Goal: Task Accomplishment & Management: Use online tool/utility

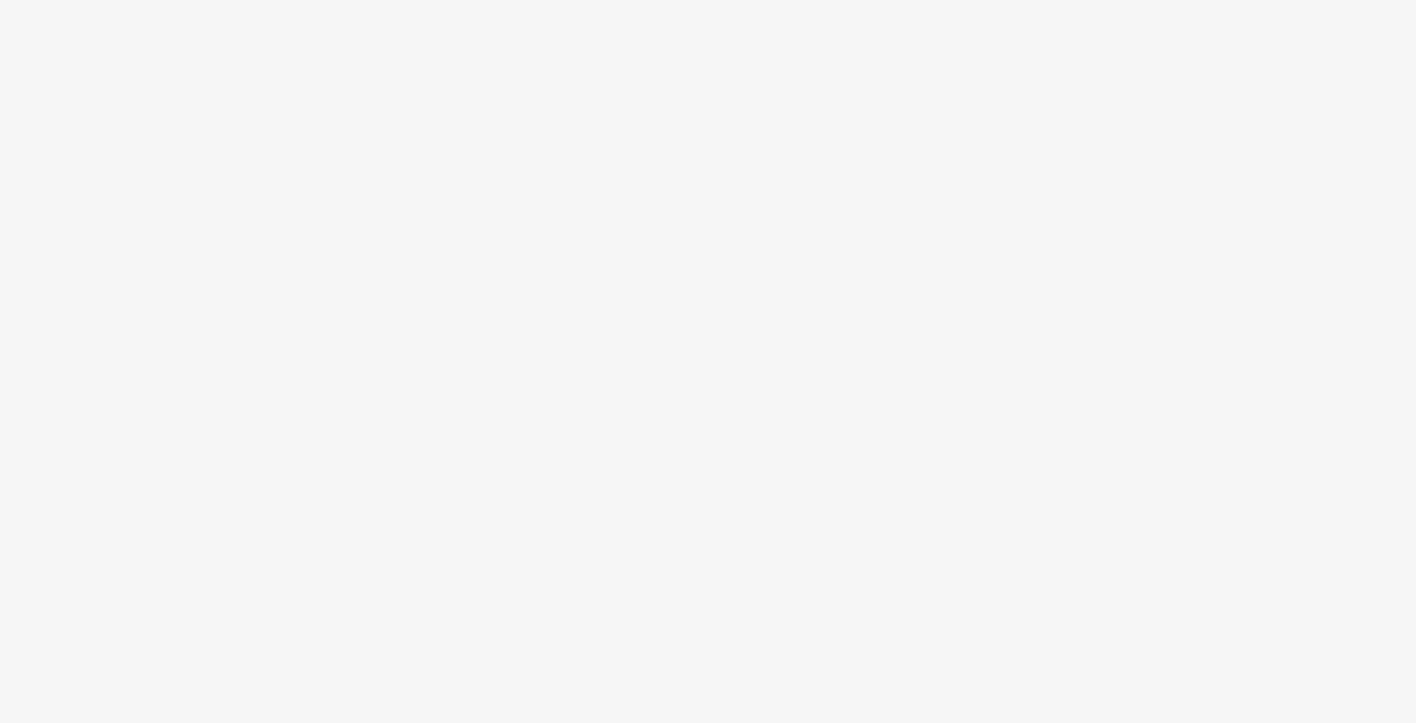
select select "6a9f09a4-7b7b-40b3-8e71-12b2a2313ff3"
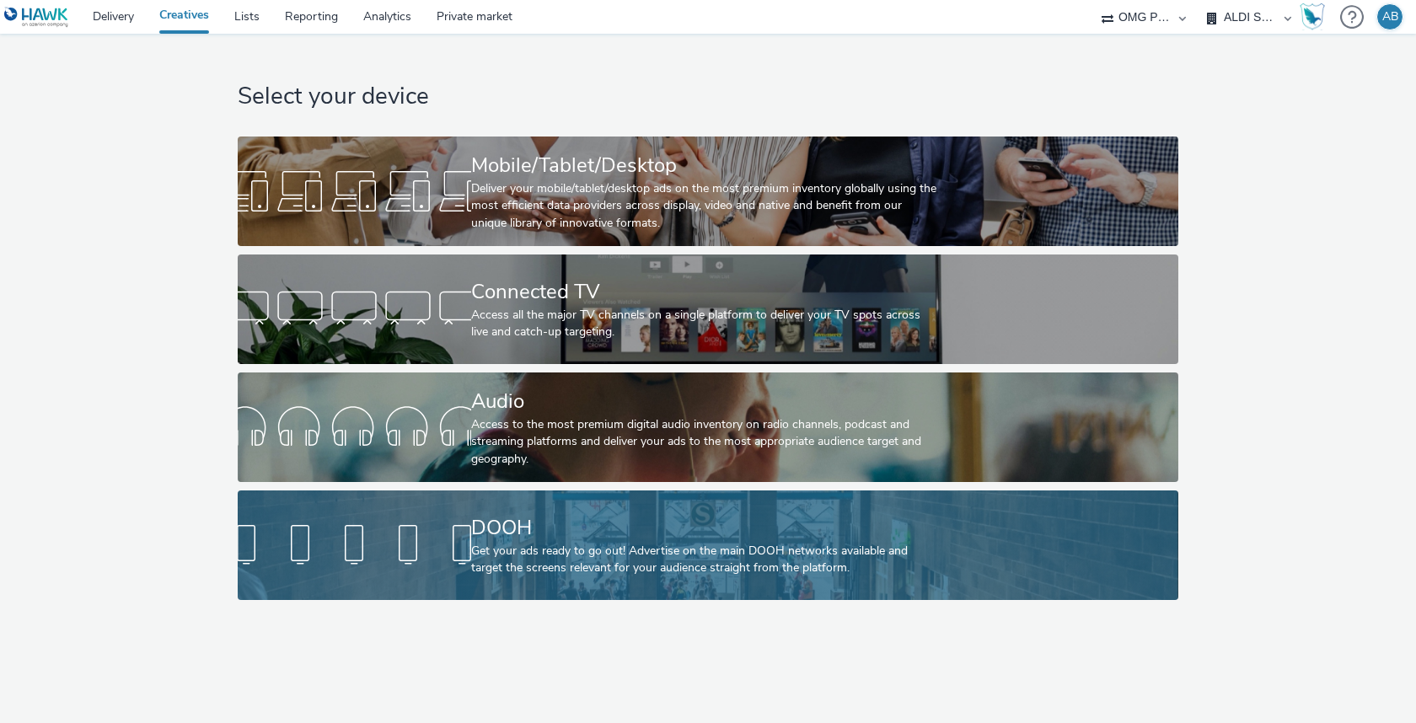
click at [664, 566] on div "Get your ads ready to go out! Advertise on the main DOOH networks available and…" at bounding box center [704, 560] width 467 height 35
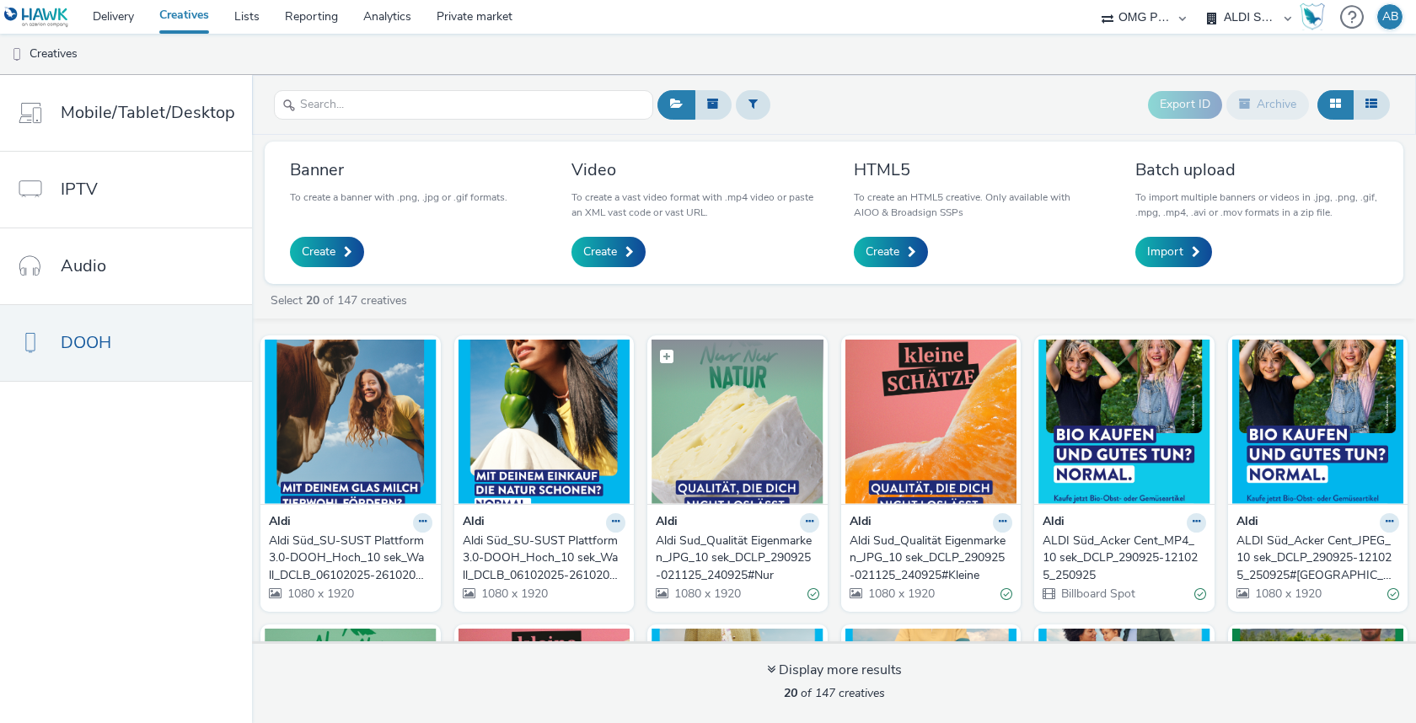
click at [752, 496] on img at bounding box center [737, 422] width 172 height 164
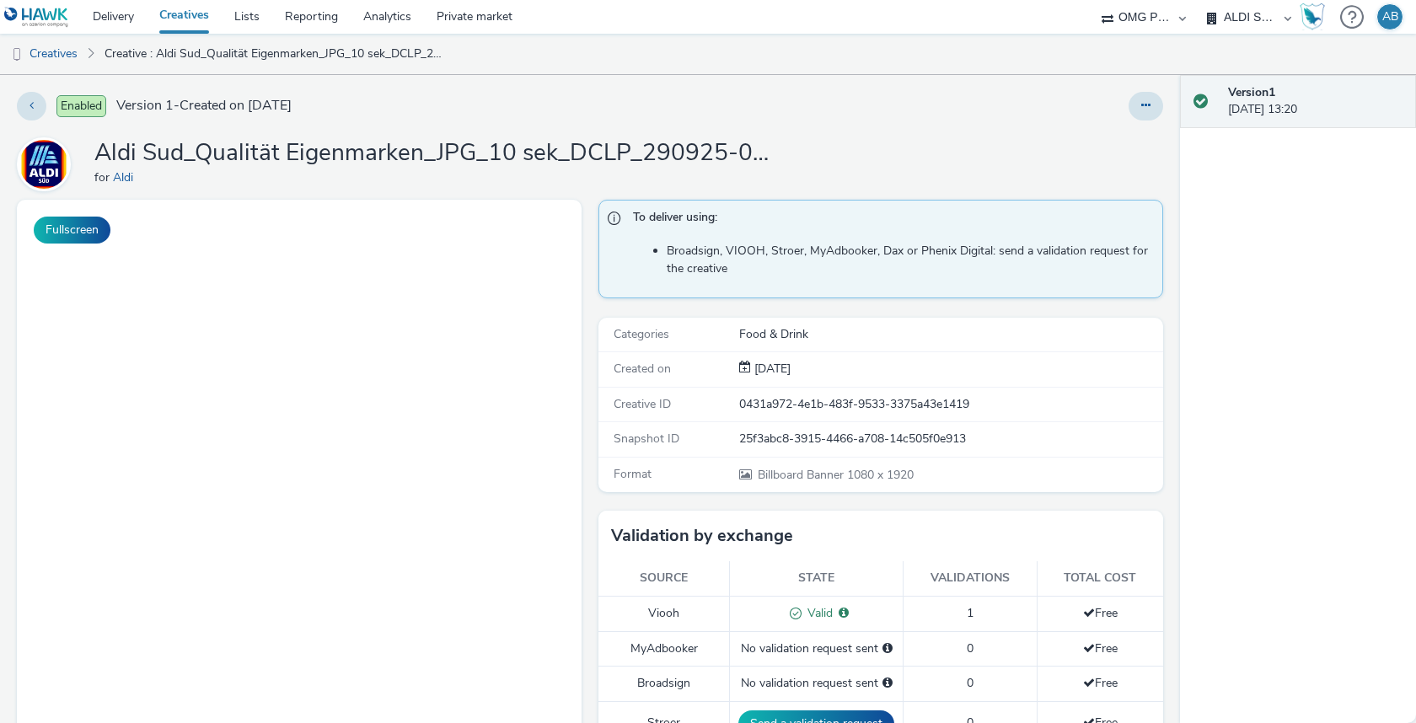
click at [331, 153] on h1 "Aldi Sud_Qualität Eigenmarken_JPG_10 sek_DCLP_290925-021125_240925#Nur" at bounding box center [431, 153] width 674 height 32
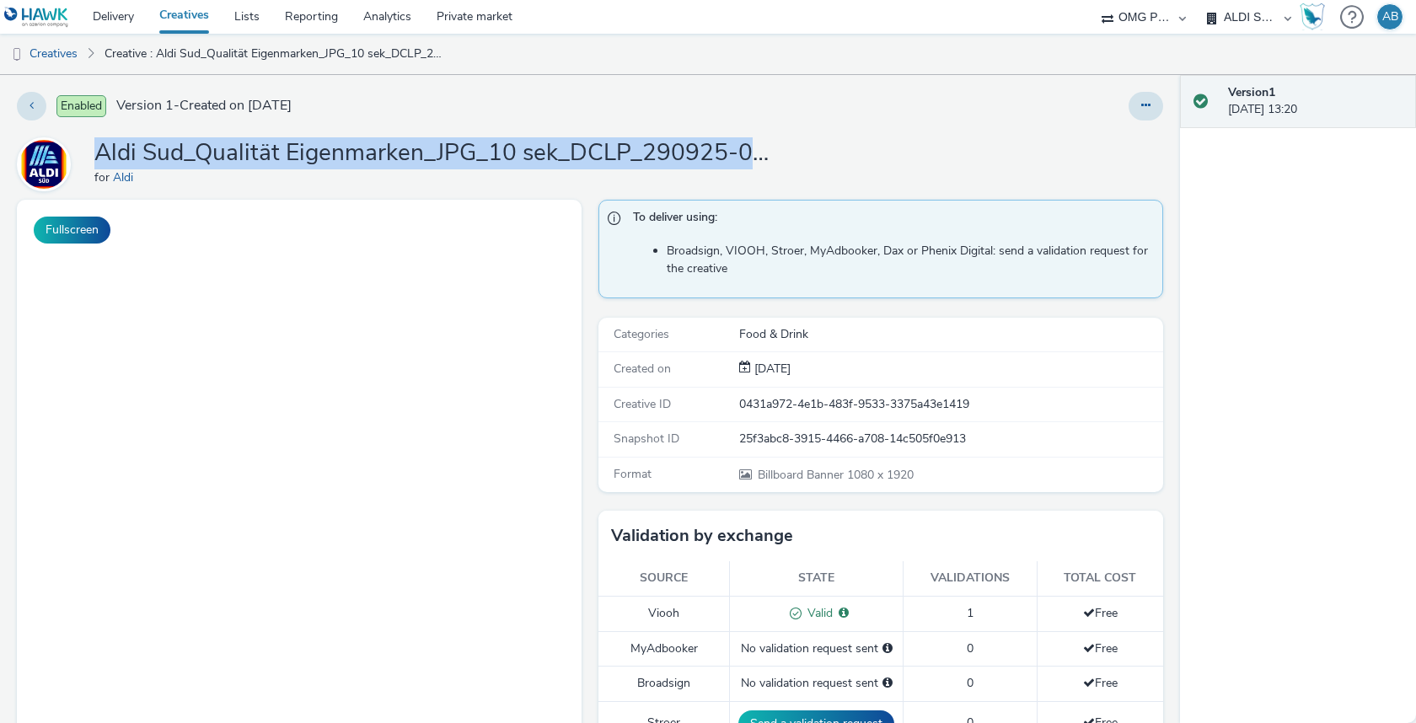
click at [331, 153] on h1 "Aldi Sud_Qualität Eigenmarken_JPG_10 sek_DCLP_290925-021125_240925#Nur" at bounding box center [431, 153] width 674 height 32
copy h1 "Aldi Sud_Qualität Eigenmarken_JPG_10 sek_DCLP_290925-021125_240925#Nur"
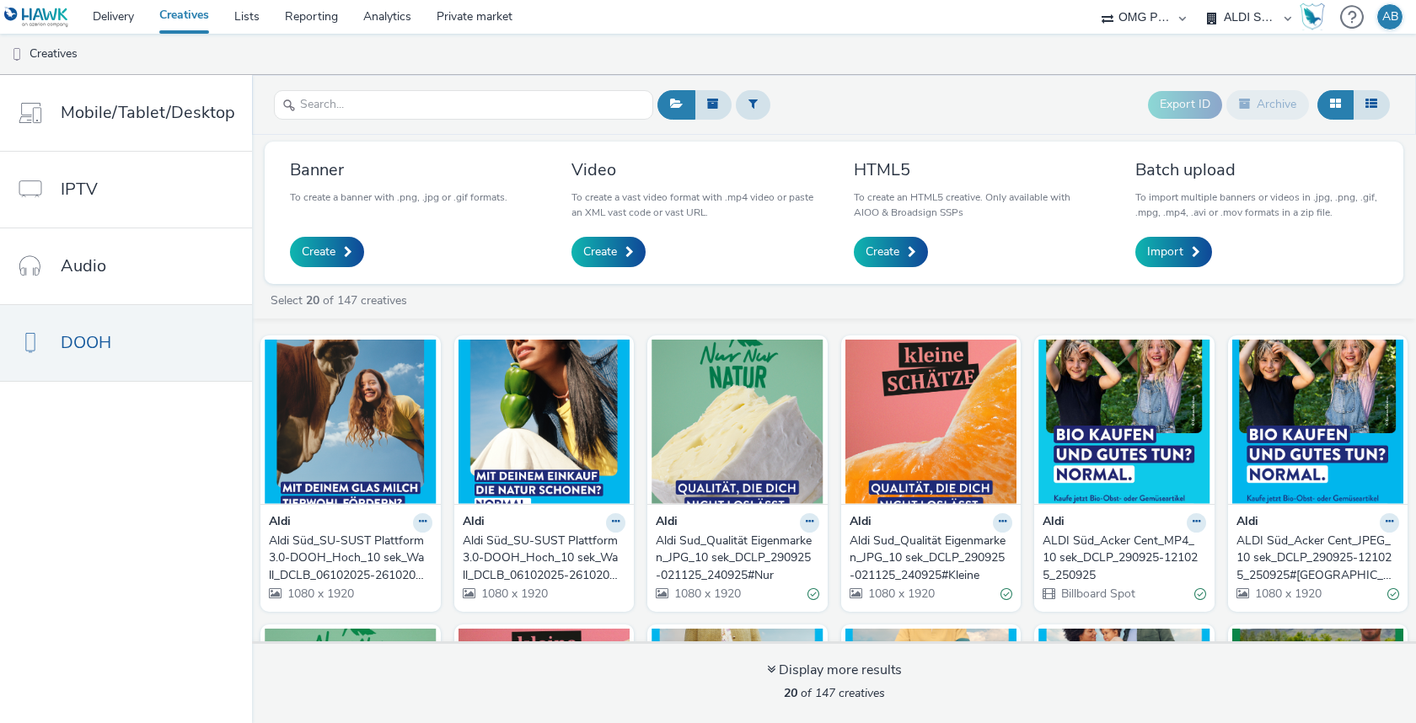
click at [920, 547] on div "Aldi Sud_Qualität Eigenmarken_JPG_10 sek_DCLP_290925-021125_240925#Kleine" at bounding box center [927, 558] width 157 height 51
click at [889, 279] on div "Banner To create a banner with .png, .jpg or .gif formats. Create Video To crea…" at bounding box center [834, 213] width 1138 height 142
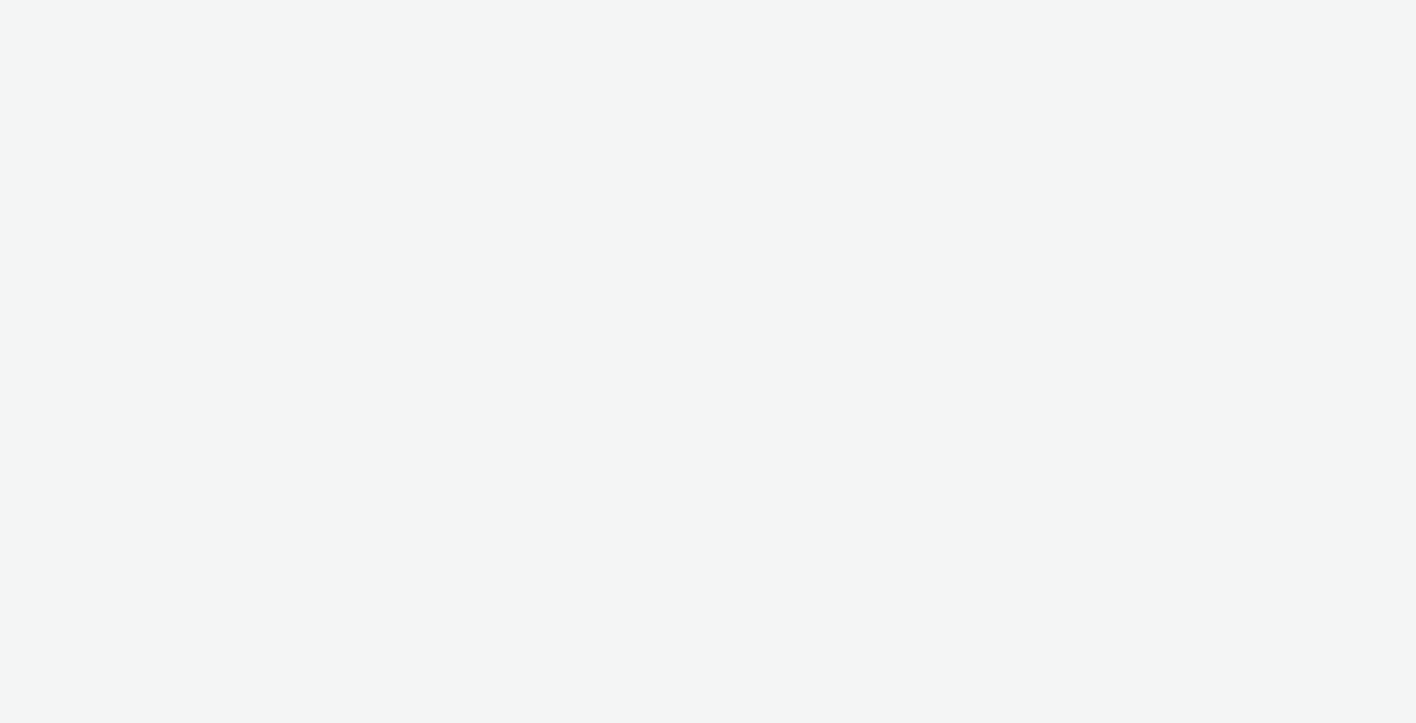
select select "6a9f09a4-7b7b-40b3-8e71-12b2a2313ff3"
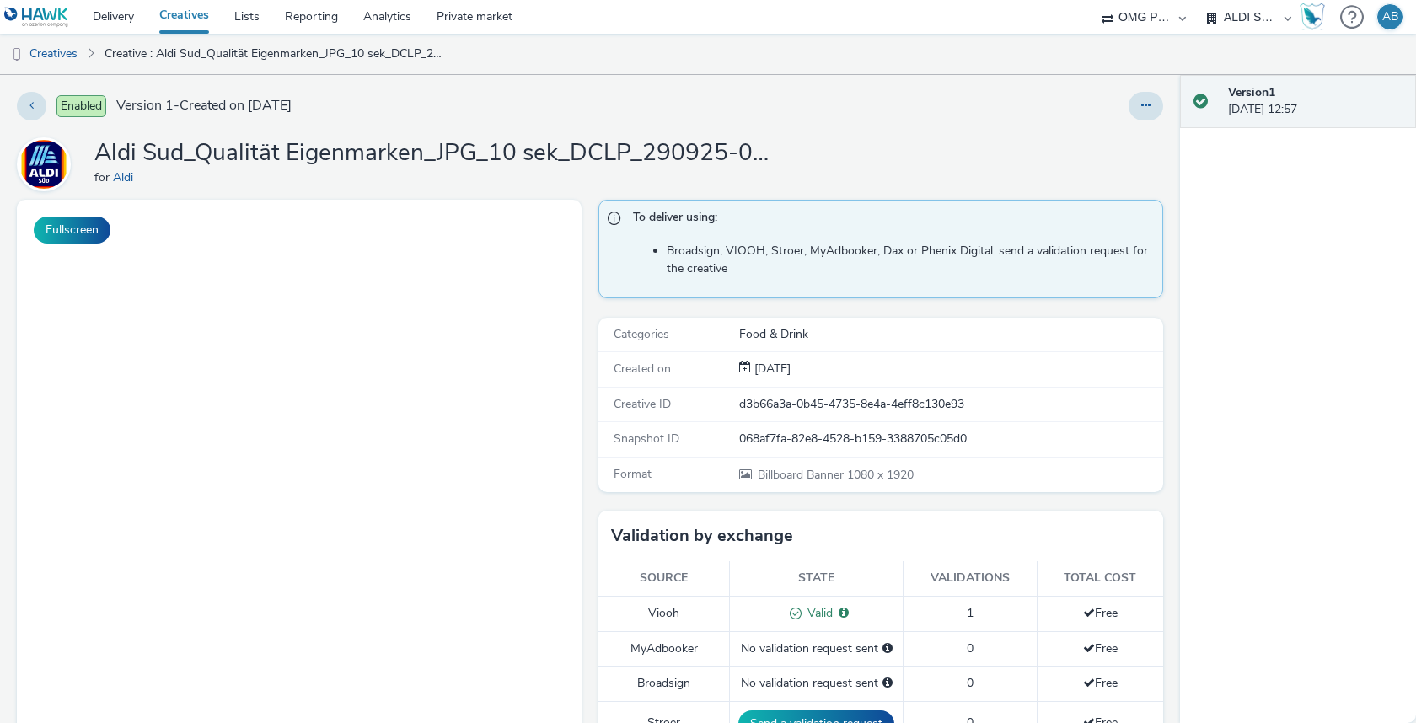
click at [510, 157] on h1 "Aldi Sud_Qualität Eigenmarken_JPG_10 sek_DCLP_290925-021125_240925#Kleine" at bounding box center [431, 153] width 674 height 32
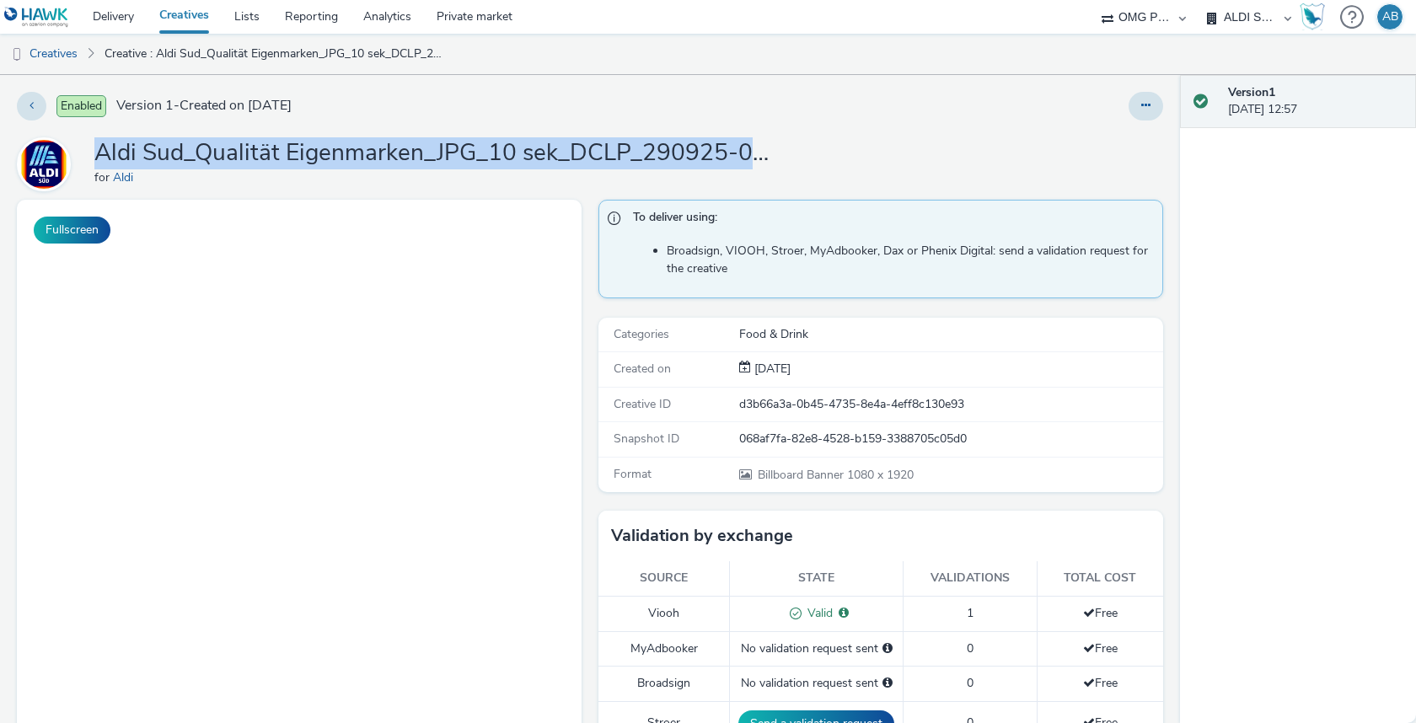
click at [510, 157] on h1 "Aldi Sud_Qualität Eigenmarken_JPG_10 sek_DCLP_290925-021125_240925#Kleine" at bounding box center [431, 153] width 674 height 32
copy h1 "Aldi Sud_Qualität Eigenmarken_JPG_10 sek_DCLP_290925-021125_240925#Kleine"
